Goal: Browse casually: Explore the website without a specific task or goal

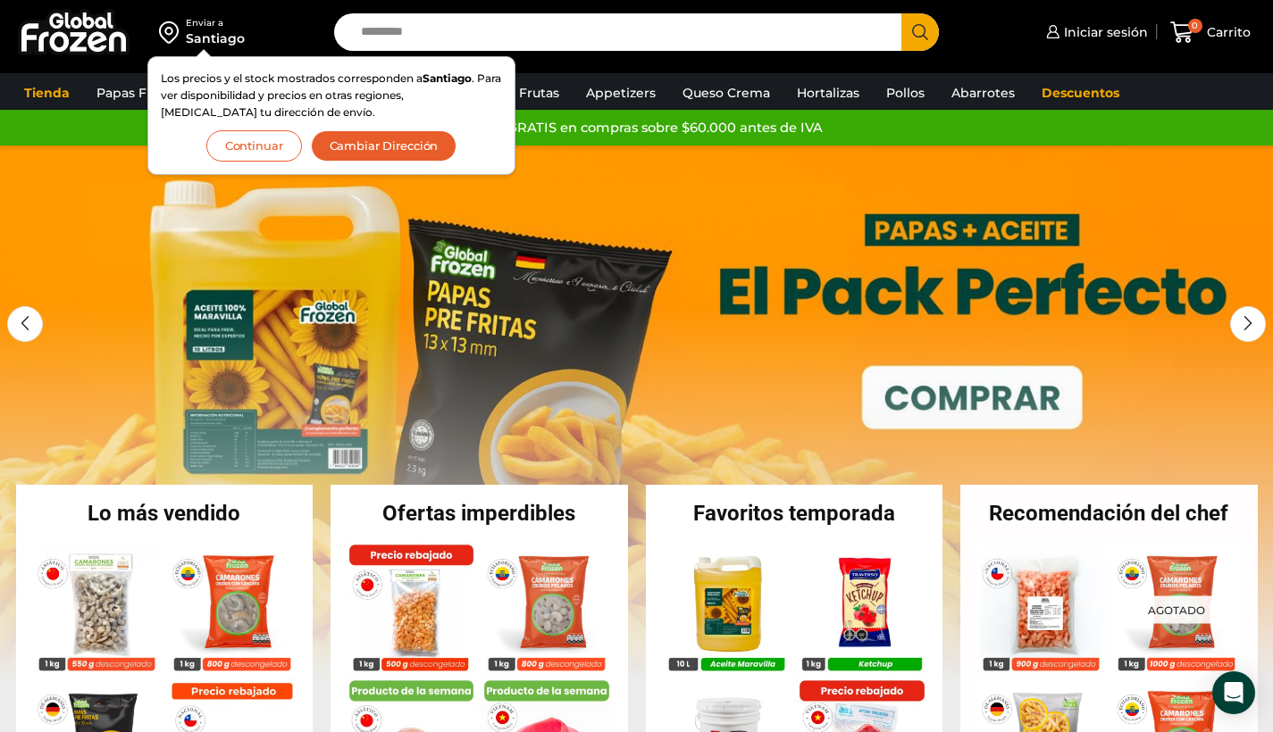
click at [223, 147] on button "Continuar" at bounding box center [254, 145] width 96 height 31
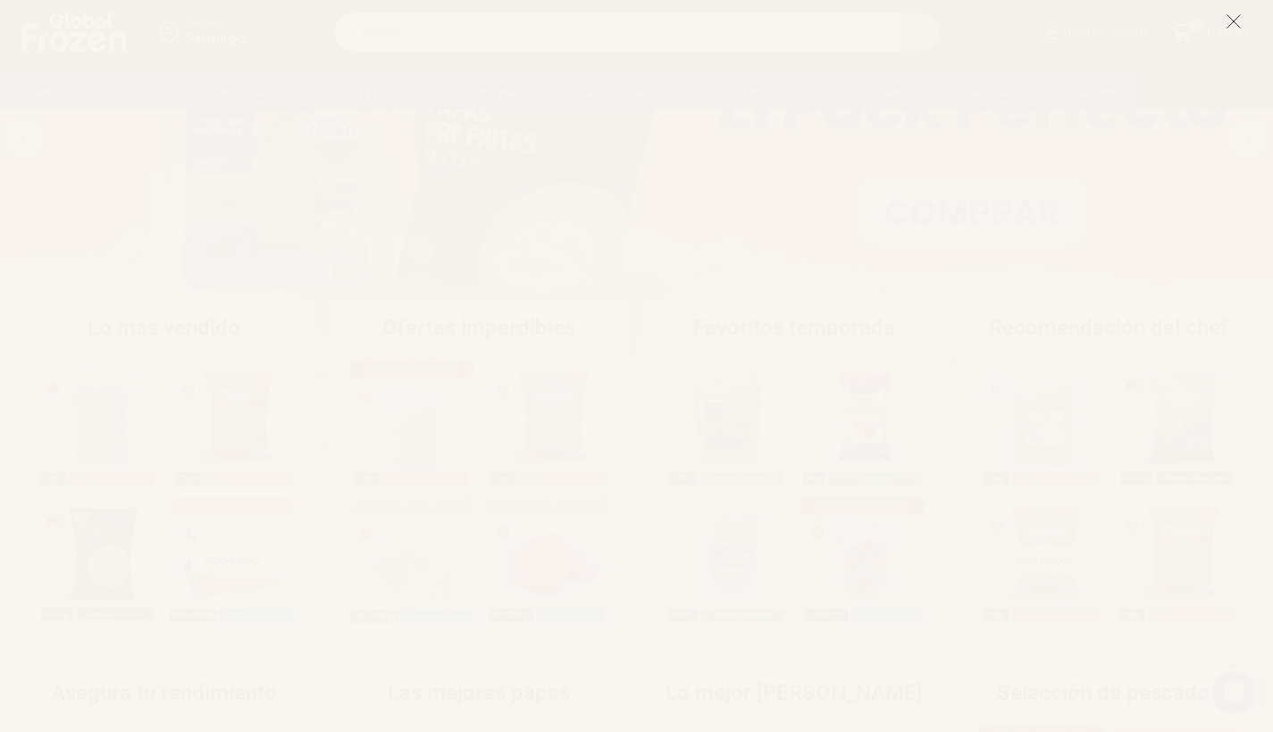
scroll to position [191, 0]
click at [1230, 19] on icon at bounding box center [1233, 21] width 16 height 16
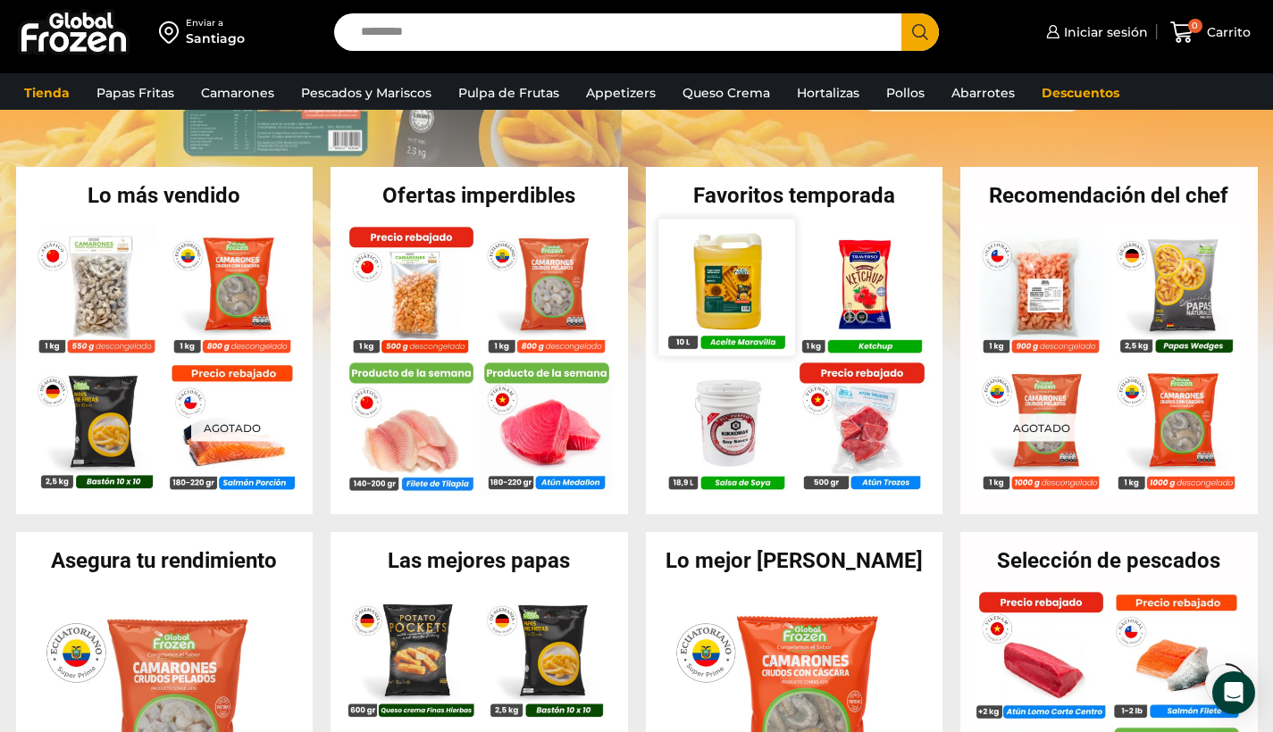
scroll to position [328, 0]
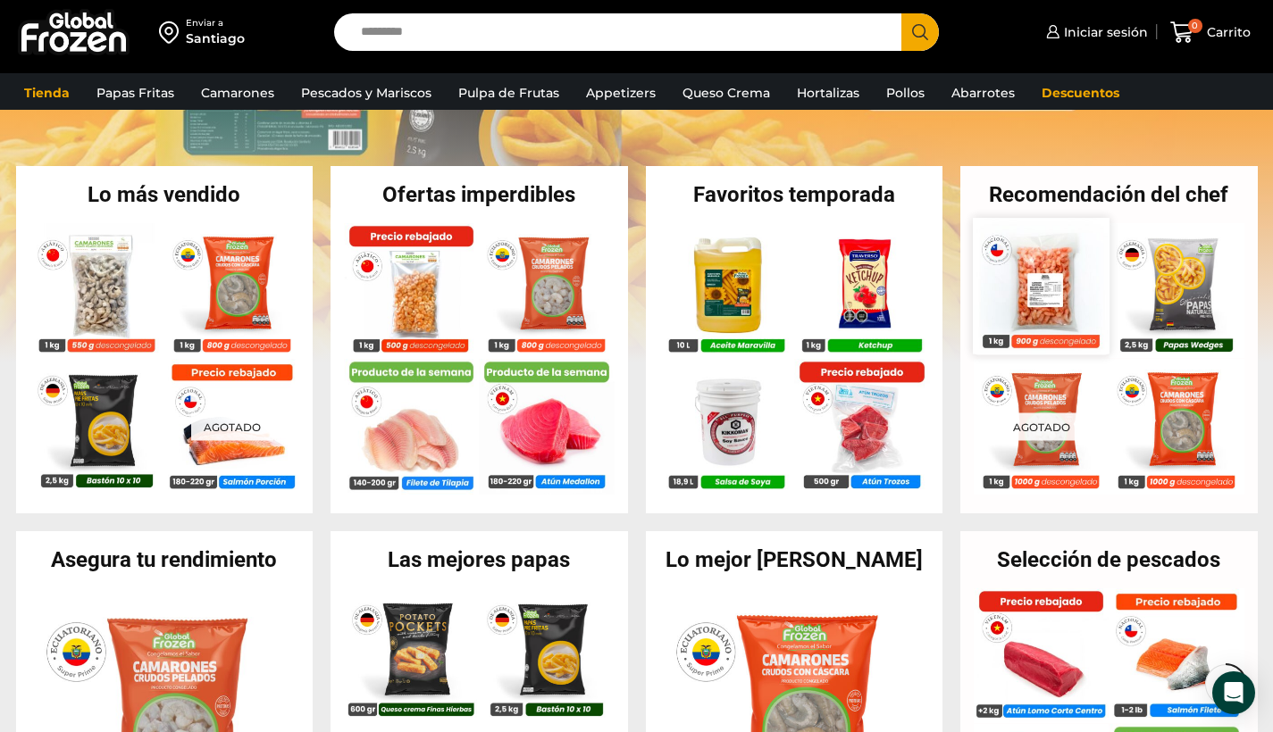
click at [1042, 332] on img at bounding box center [1041, 286] width 136 height 136
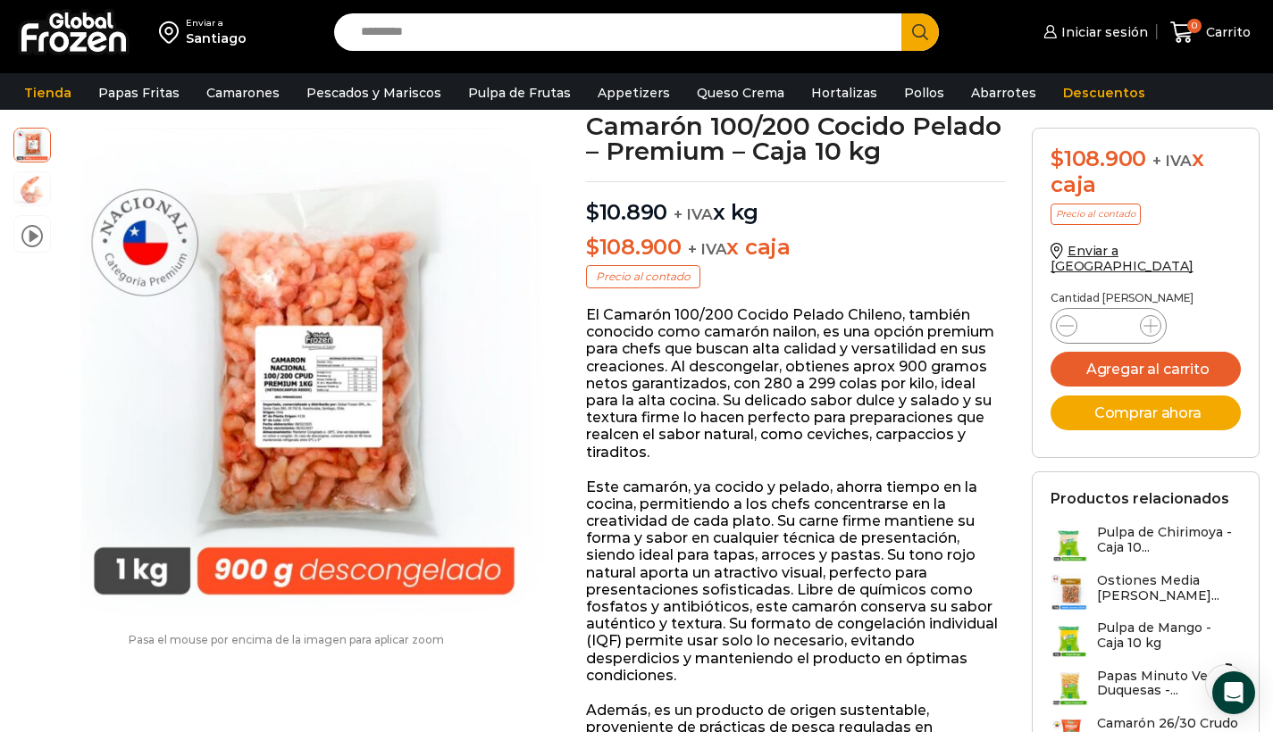
scroll to position [108, 0]
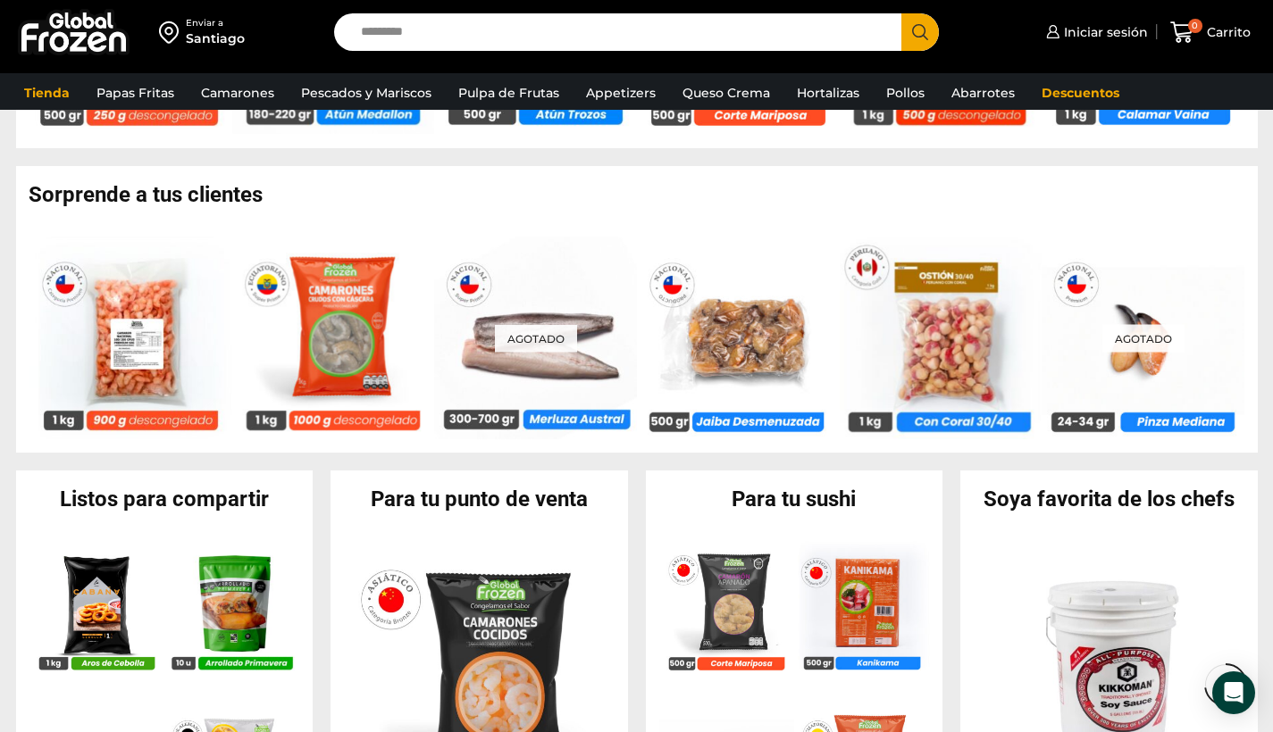
scroll to position [1371, 0]
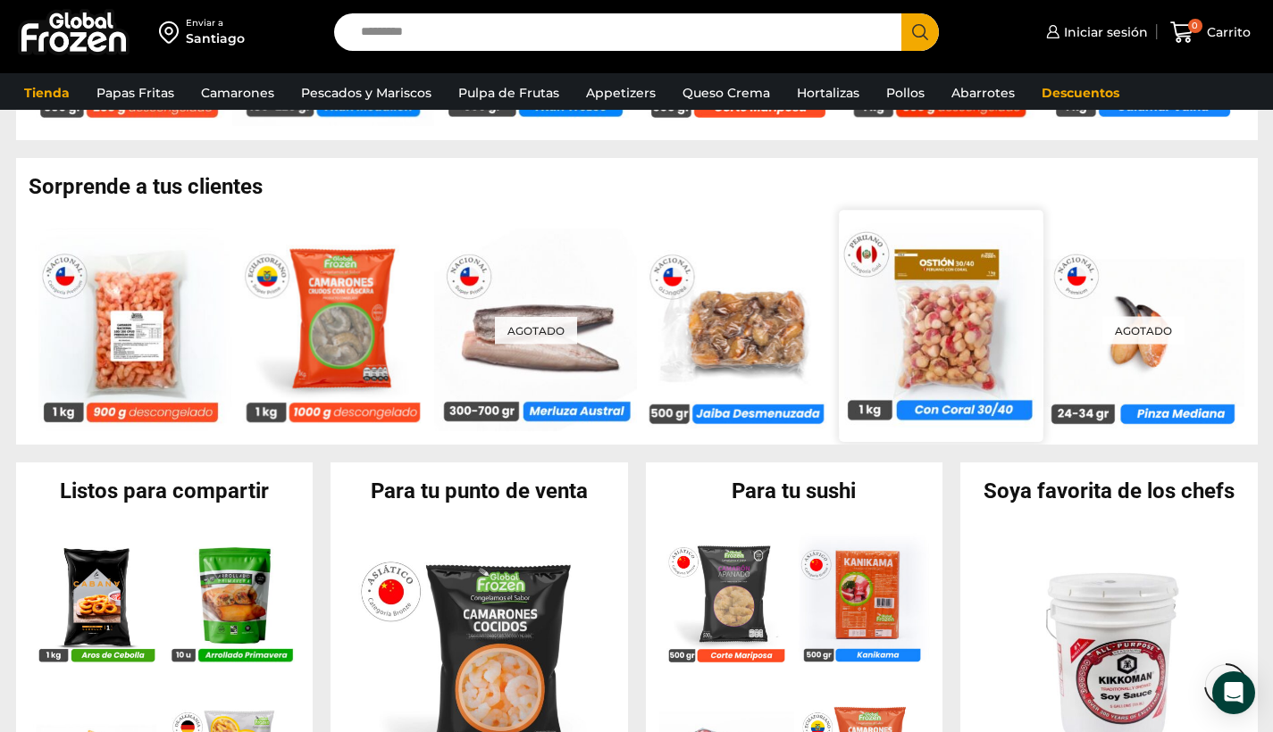
click at [943, 347] on img at bounding box center [940, 325] width 204 height 204
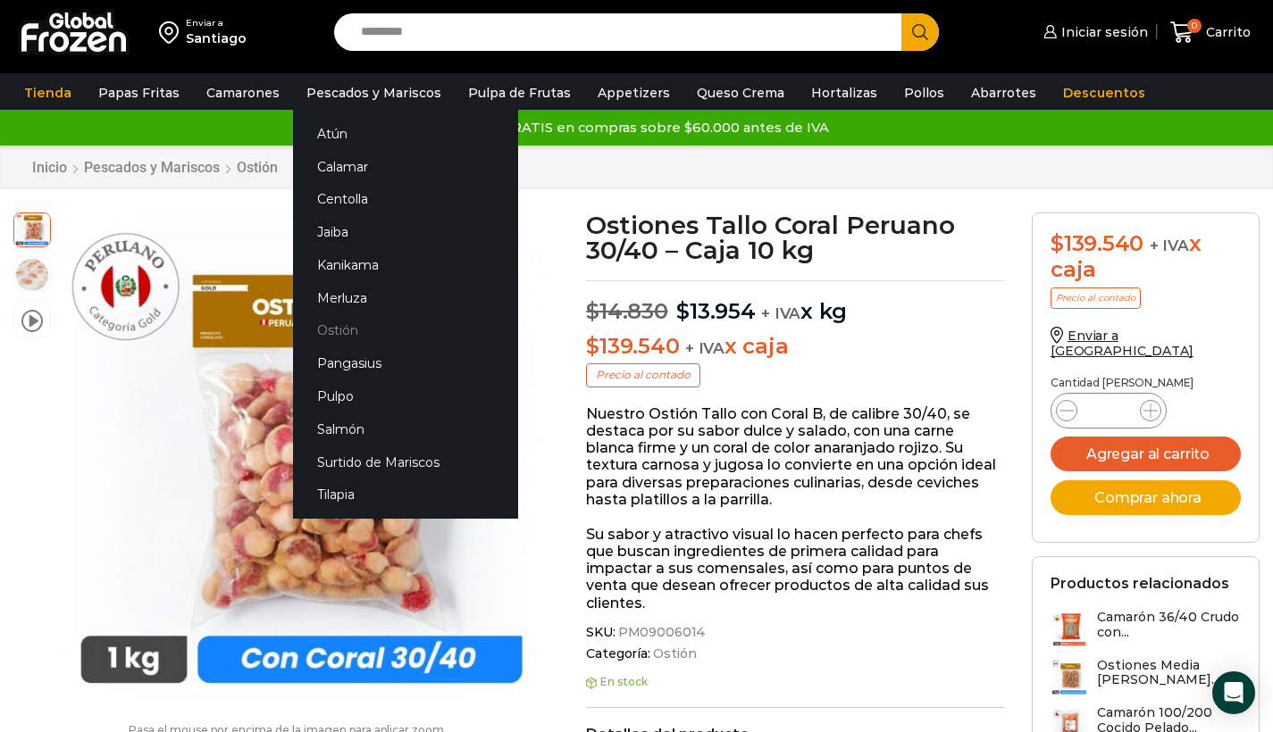
click at [332, 333] on link "Ostión" at bounding box center [405, 330] width 225 height 33
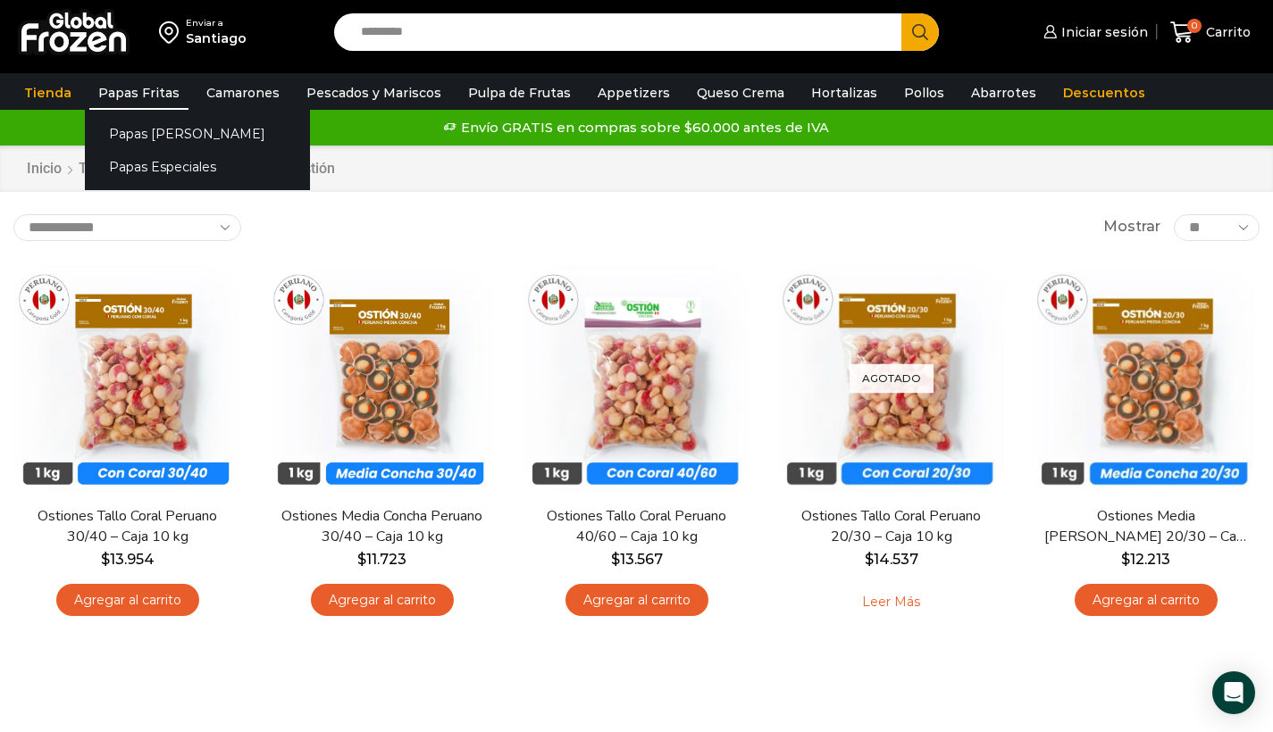
click at [138, 91] on link "Papas Fritas" at bounding box center [138, 93] width 99 height 34
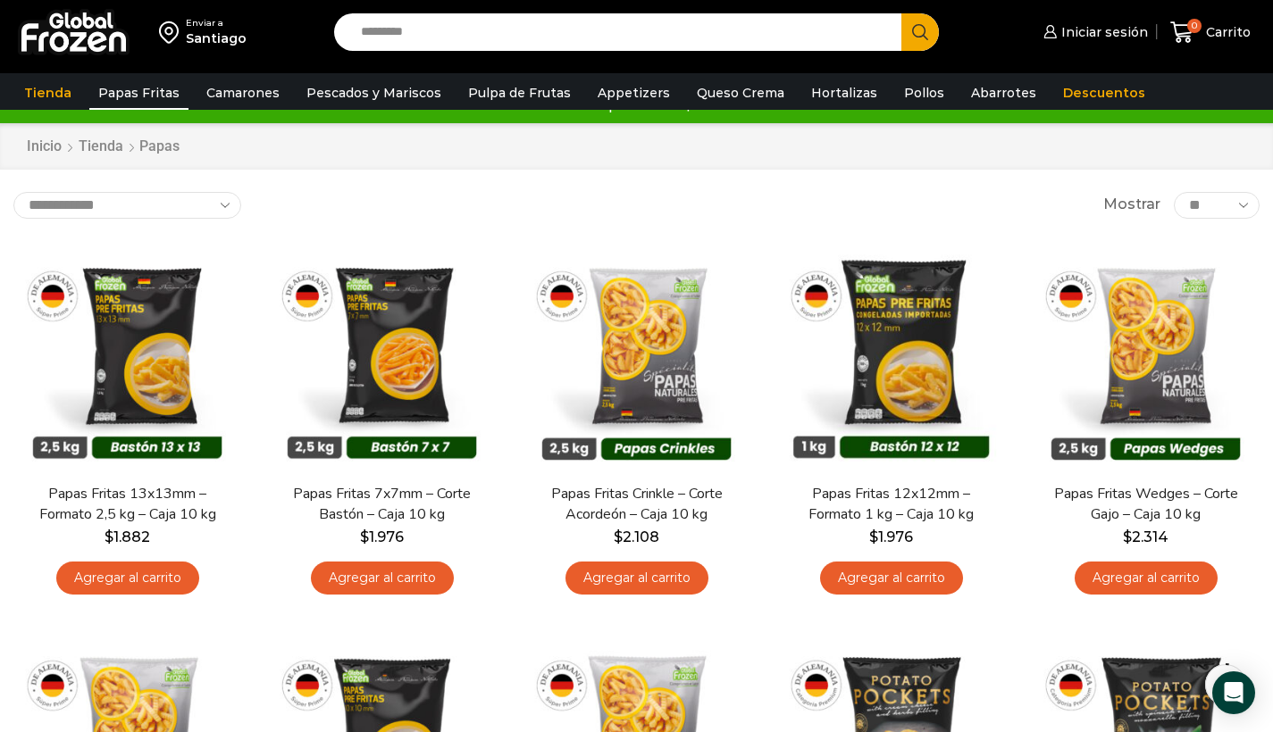
scroll to position [18, 0]
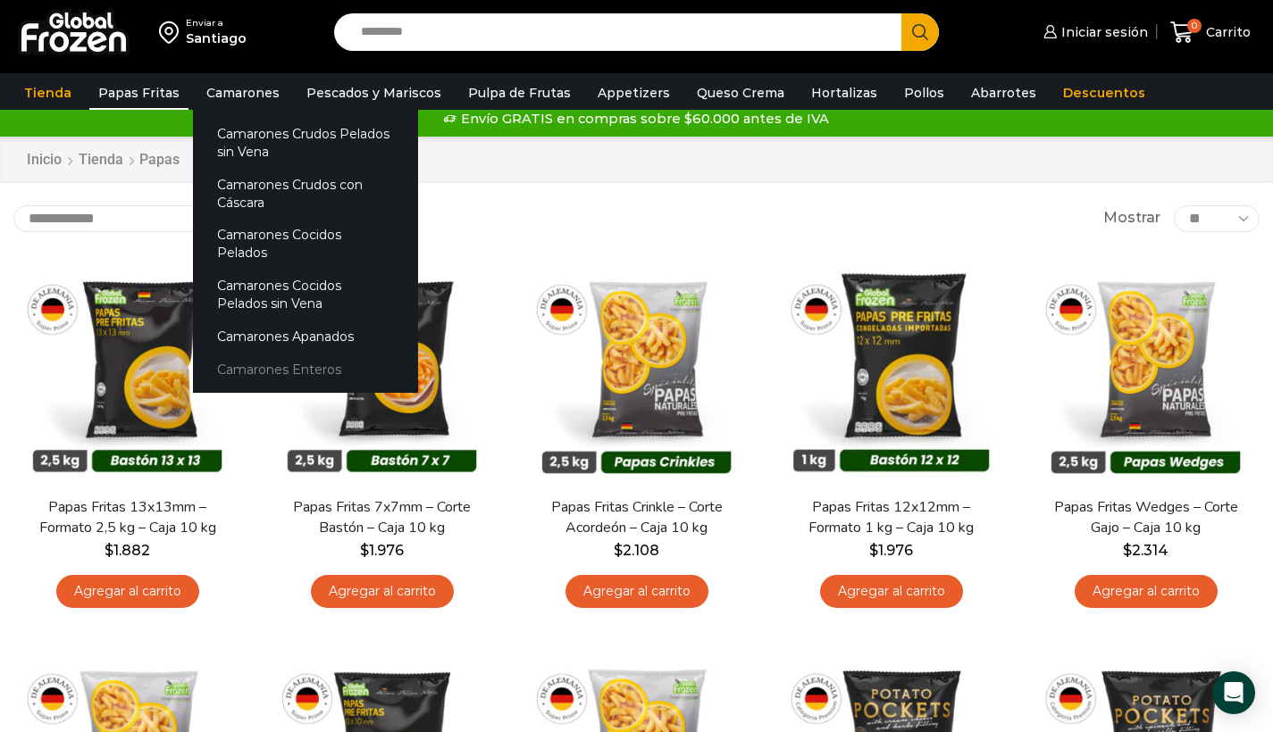
click at [280, 353] on link "Camarones Enteros" at bounding box center [305, 369] width 225 height 33
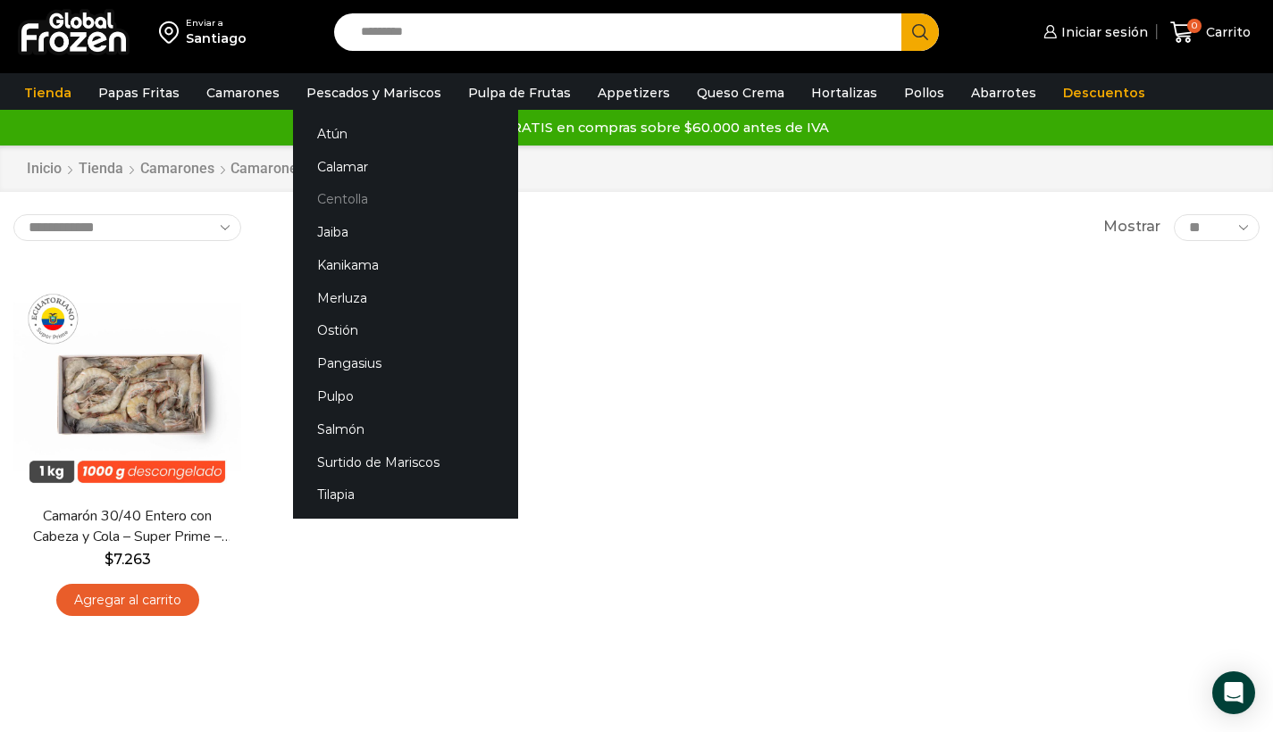
click at [355, 211] on link "Centolla" at bounding box center [405, 199] width 225 height 33
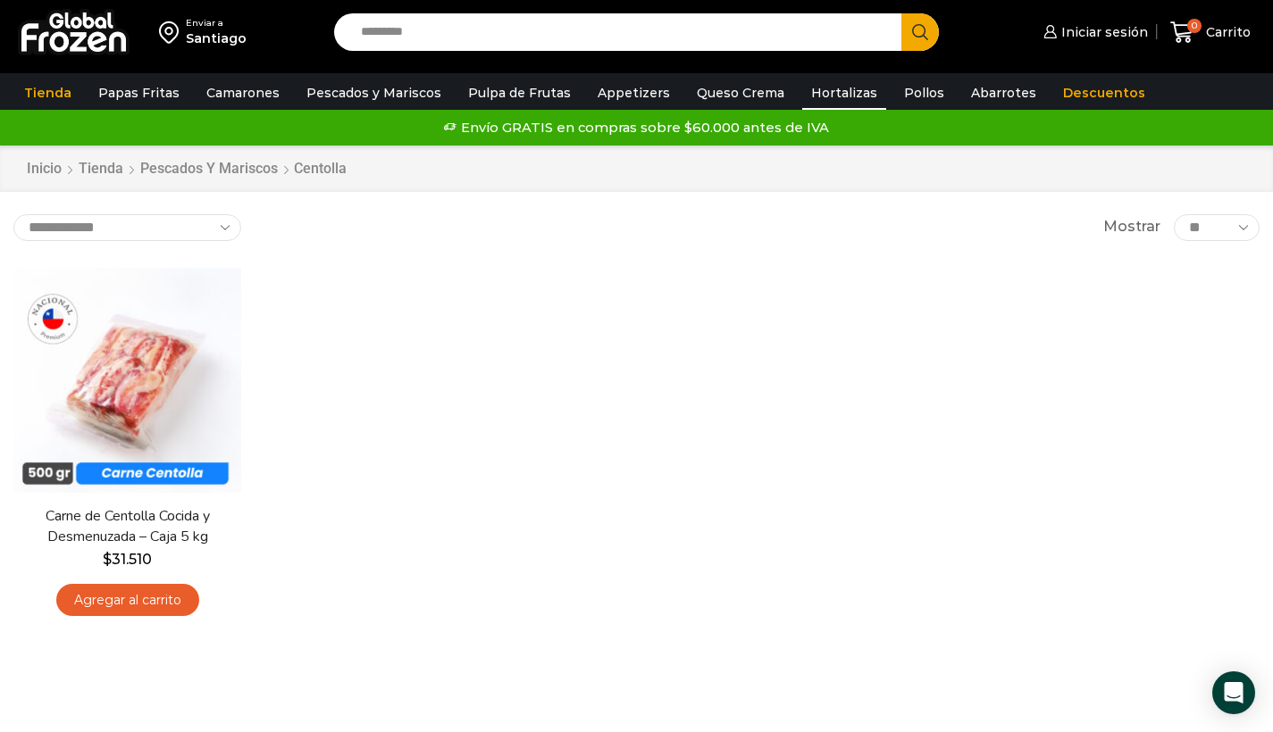
click at [836, 100] on link "Hortalizas" at bounding box center [844, 93] width 84 height 34
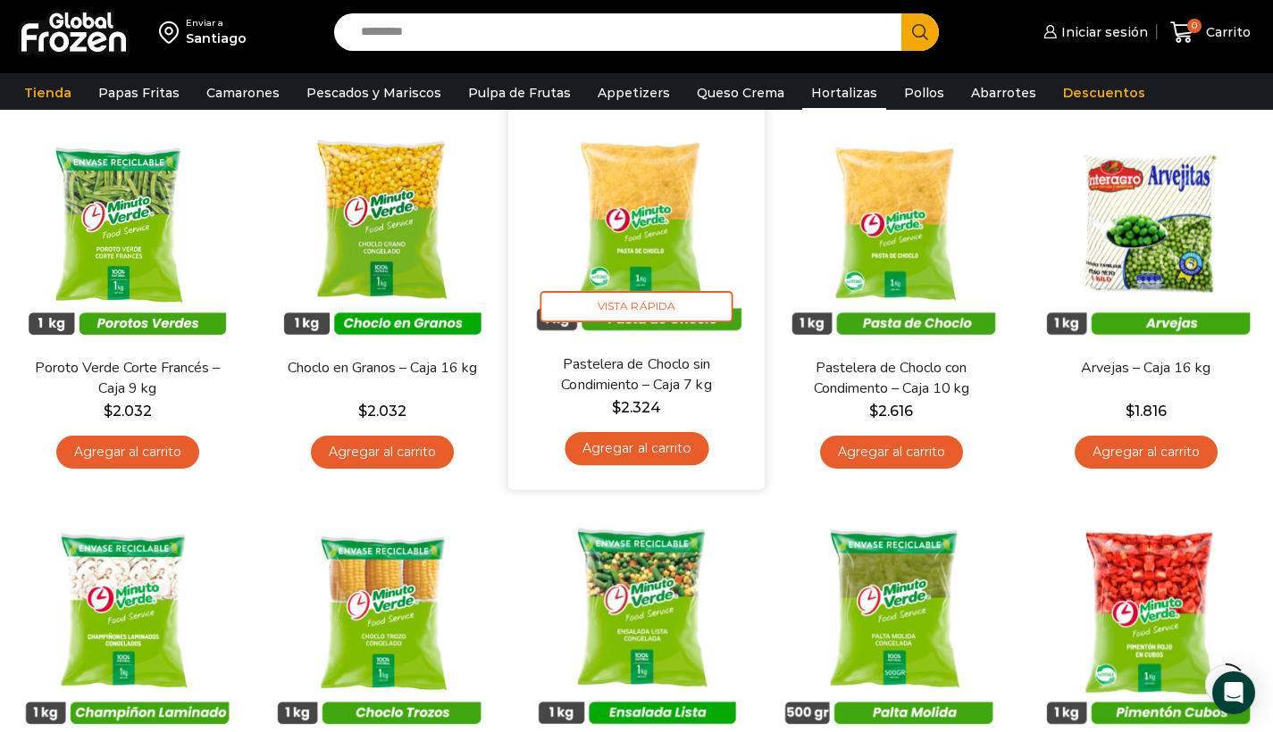
scroll to position [142, 0]
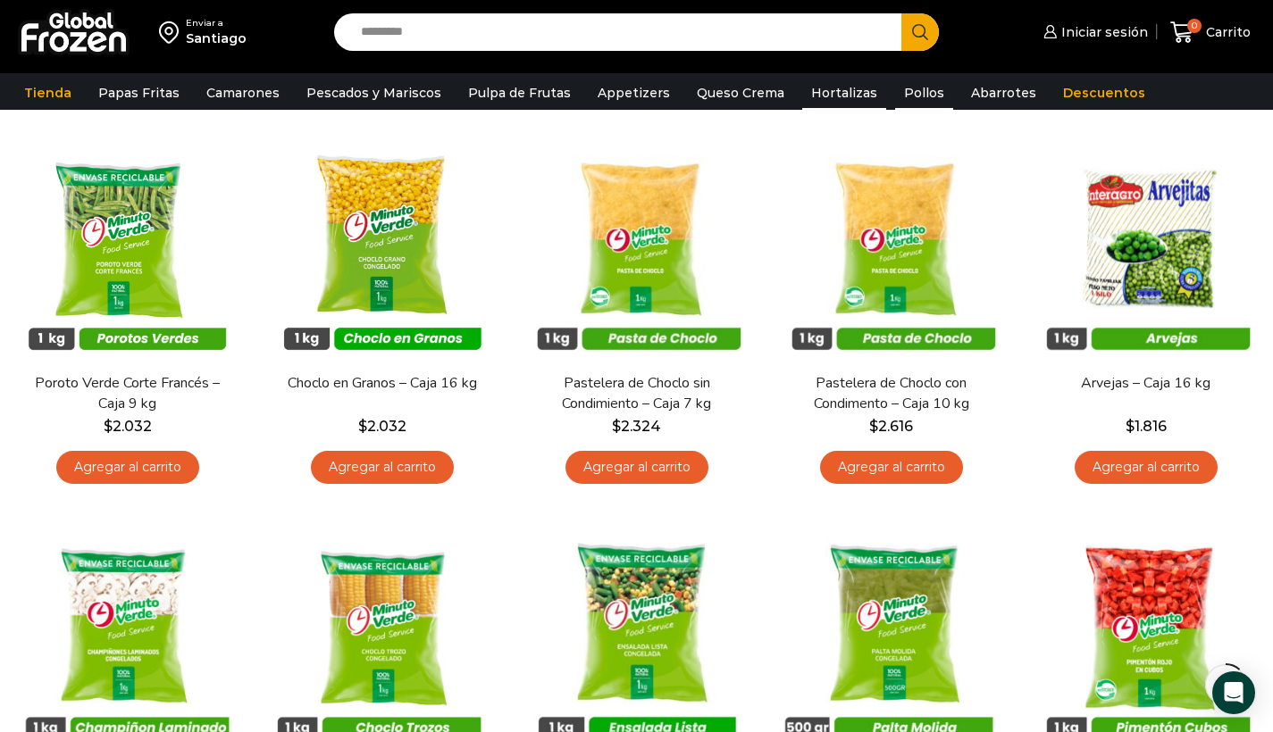
click at [895, 99] on link "Pollos" at bounding box center [924, 93] width 58 height 34
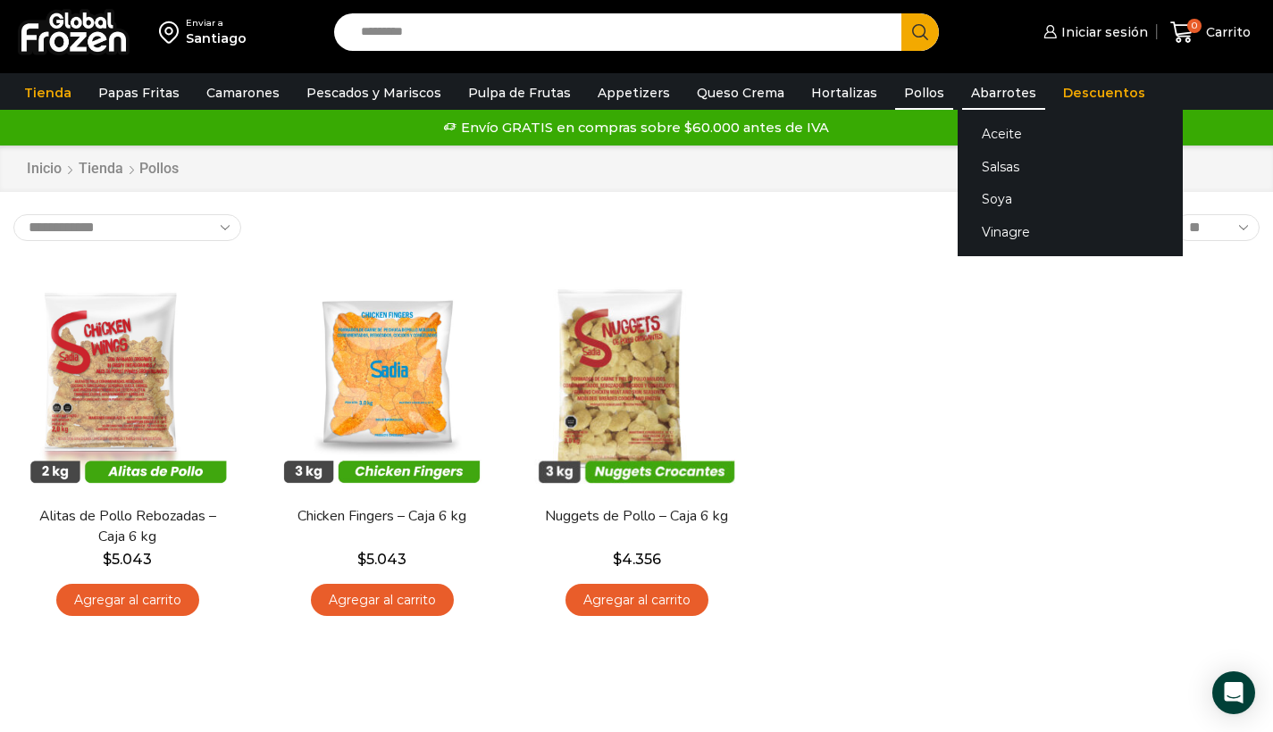
click at [962, 89] on link "Abarrotes" at bounding box center [1003, 93] width 83 height 34
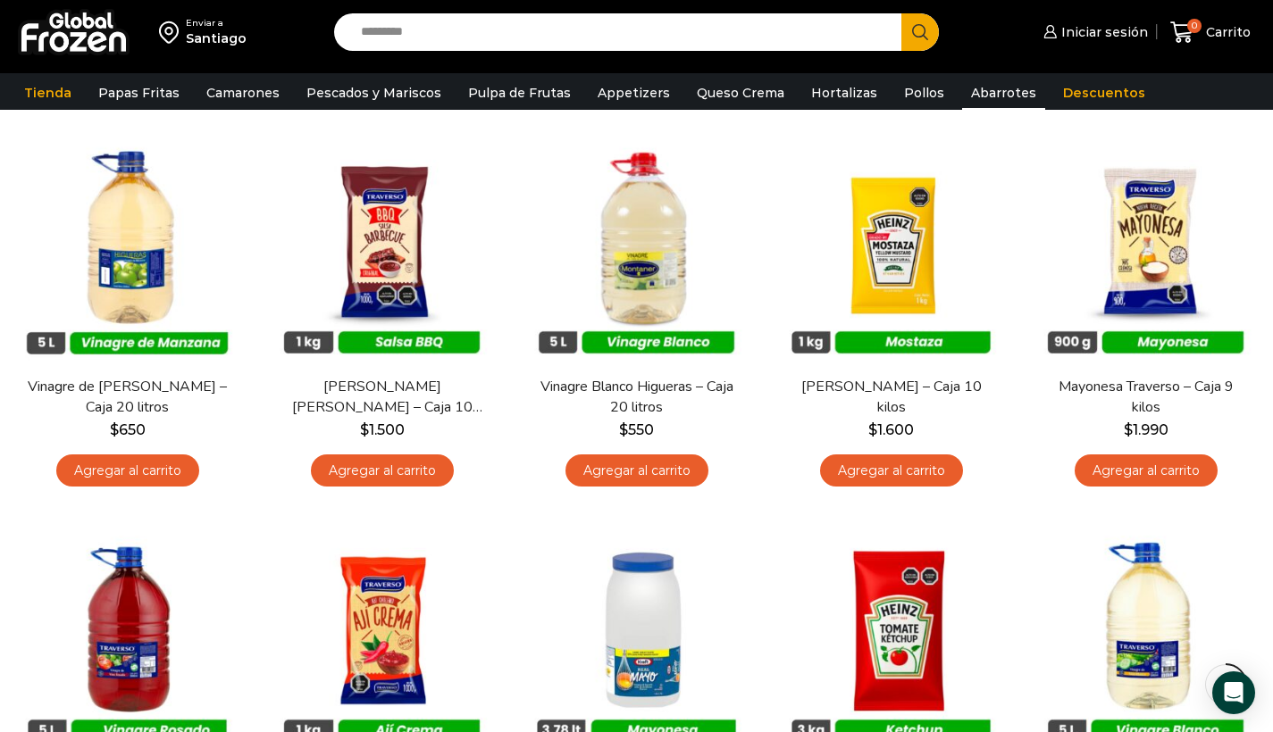
scroll to position [533, 0]
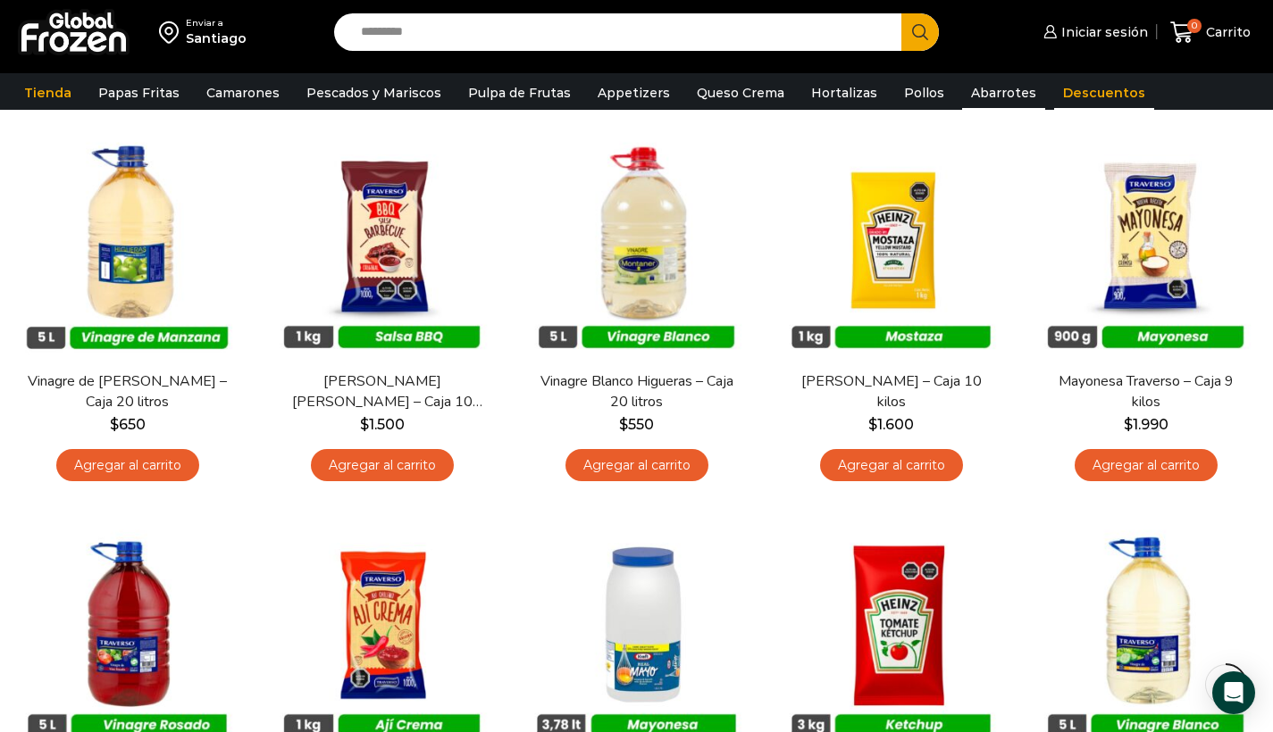
click at [1070, 100] on link "Descuentos" at bounding box center [1104, 93] width 100 height 34
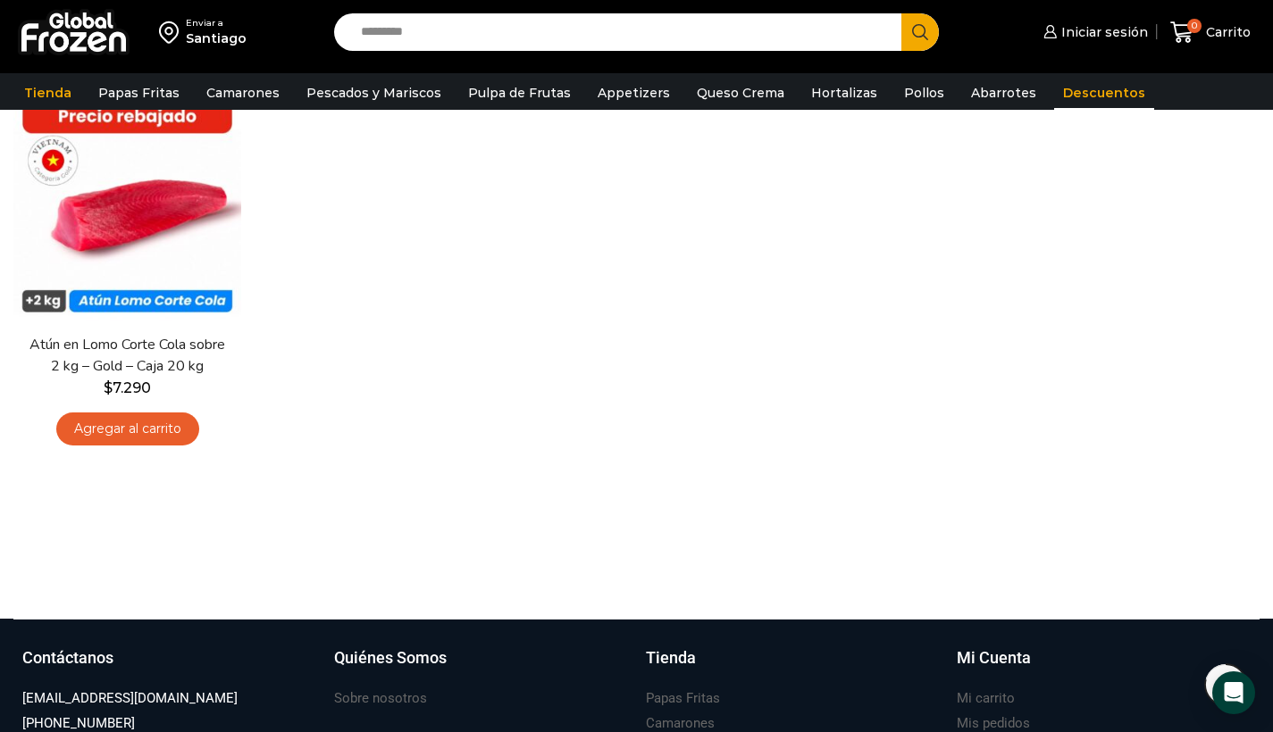
scroll to position [982, 0]
